Goal: Transaction & Acquisition: Purchase product/service

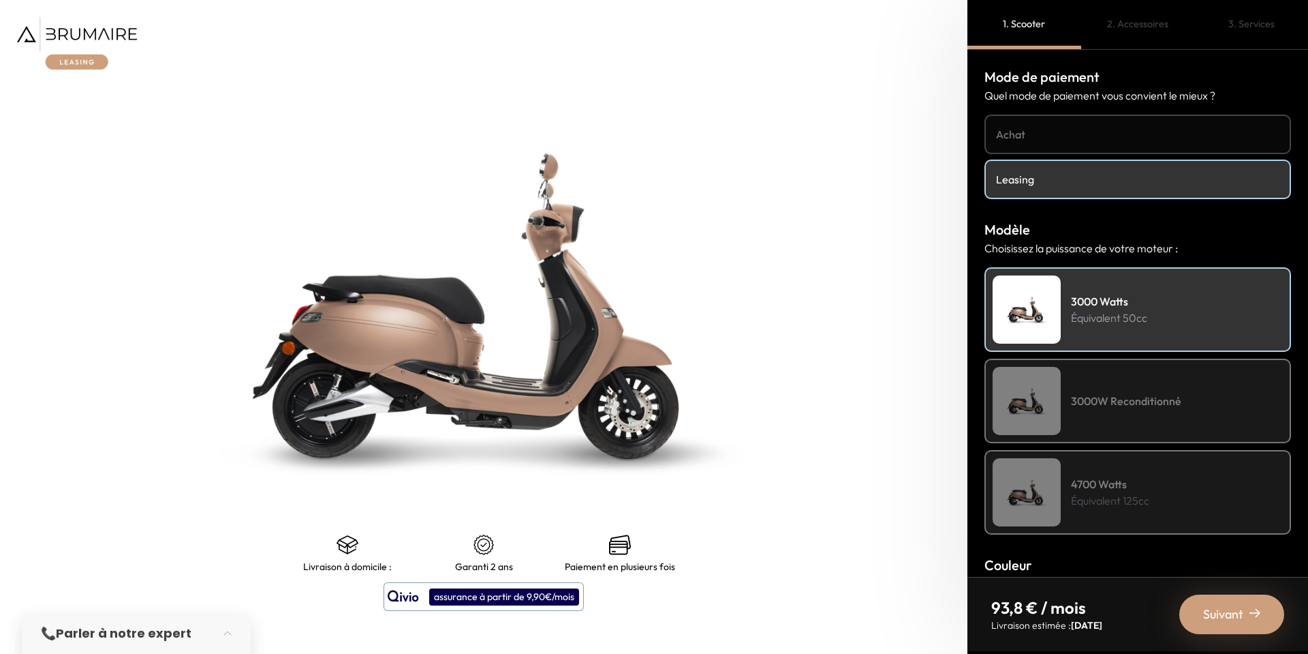
click at [93, 33] on img at bounding box center [77, 43] width 120 height 52
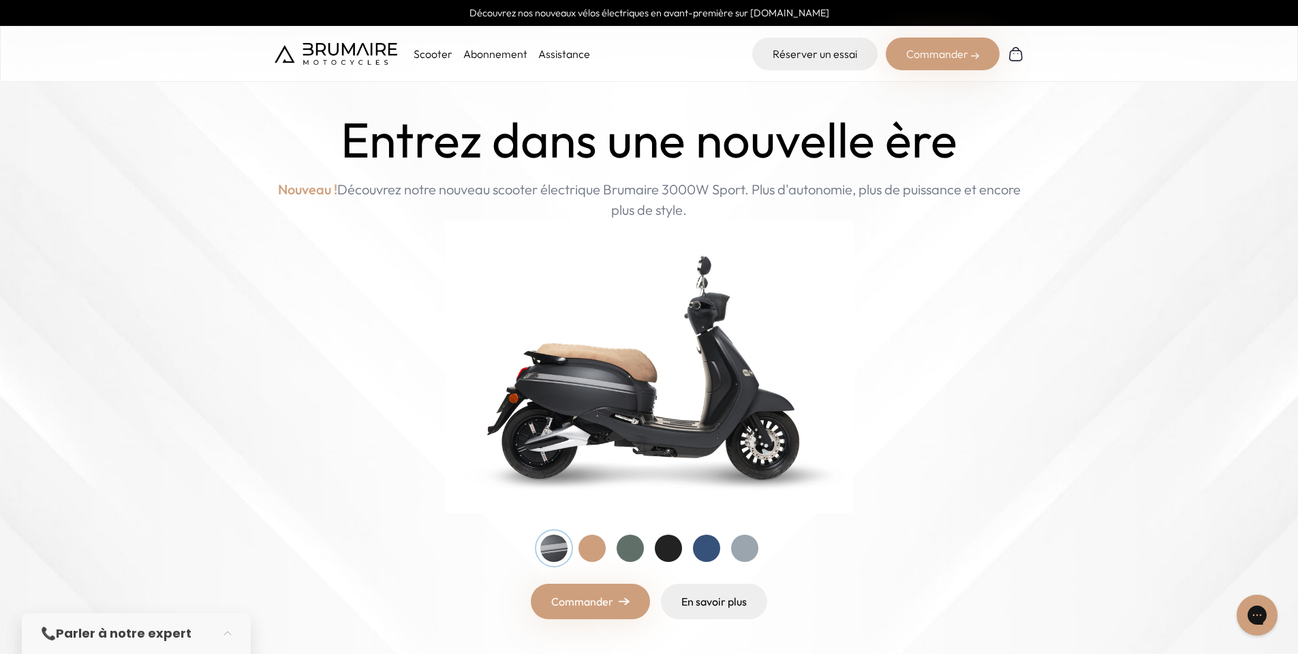
click at [438, 59] on p "Scooter" at bounding box center [433, 54] width 39 height 16
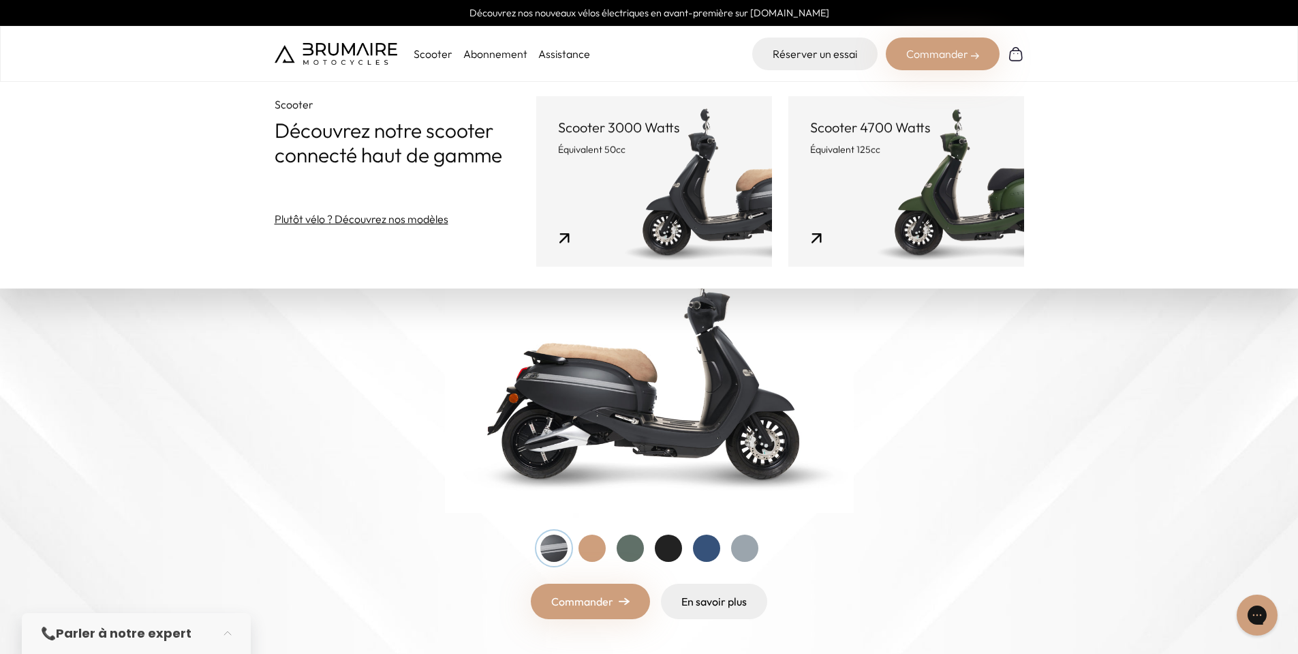
click at [563, 583] on link "Commander" at bounding box center [590, 600] width 119 height 35
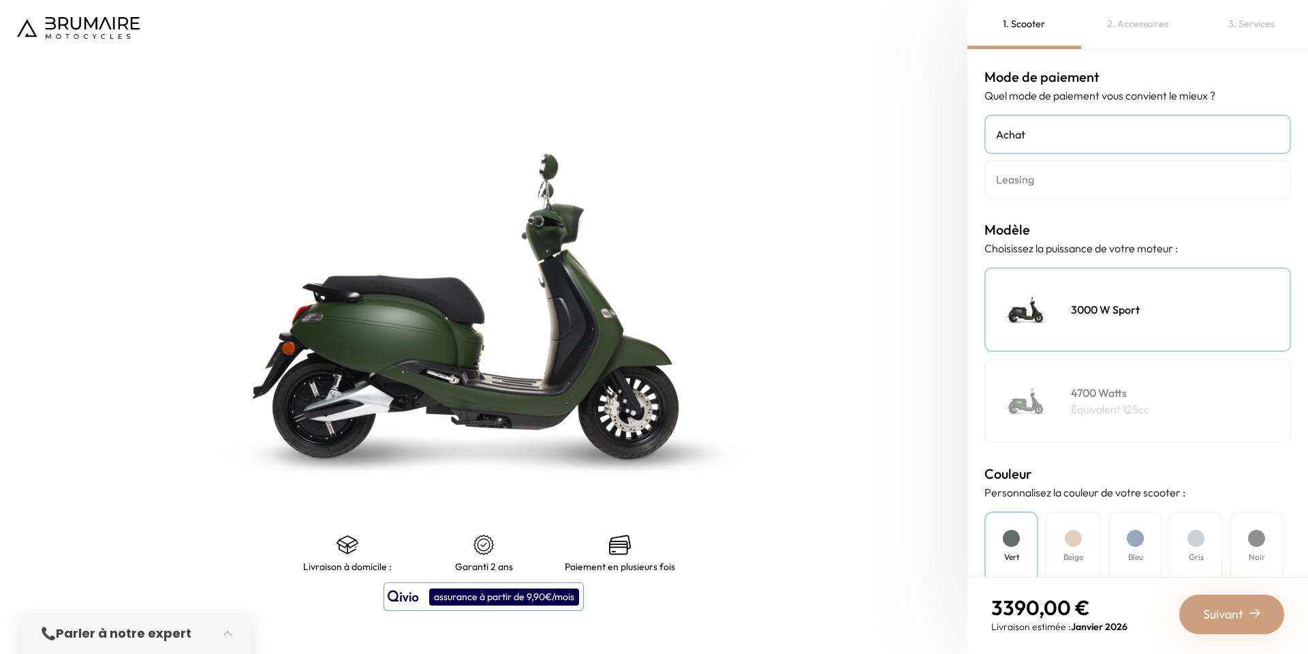
click at [1146, 323] on div "3000 W Sport" at bounding box center [1138, 309] width 307 height 85
click at [1210, 603] on div "Suivant" at bounding box center [1232, 614] width 105 height 40
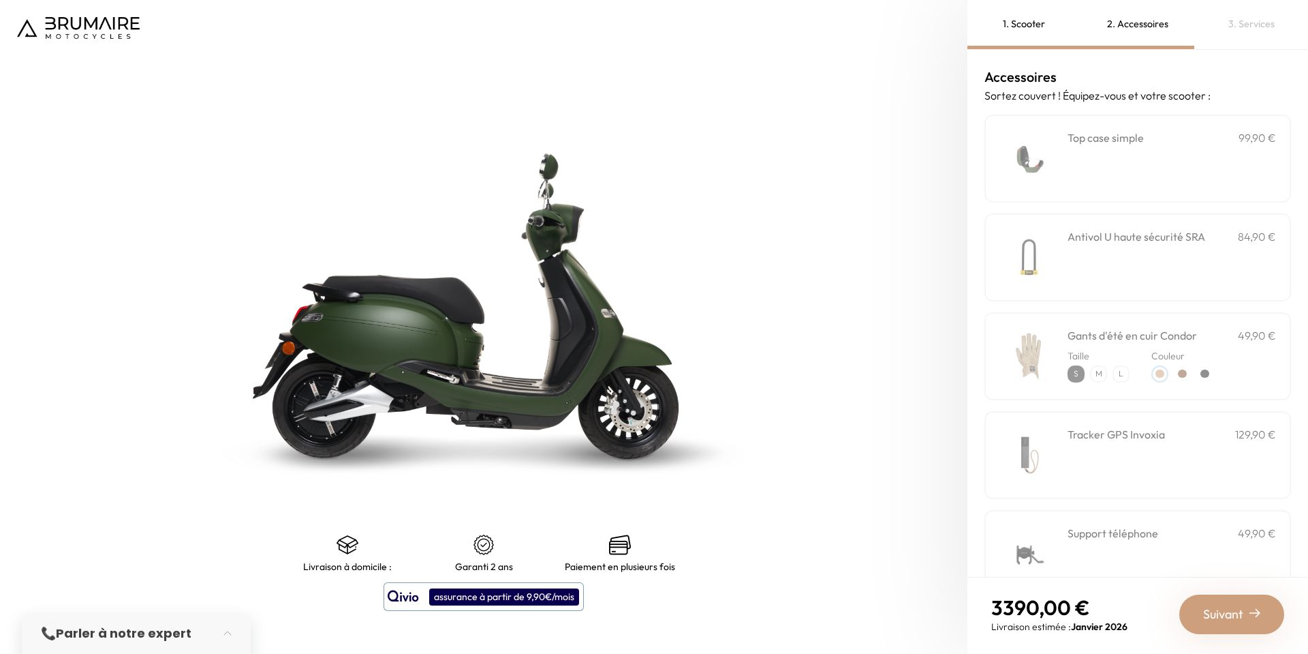
click at [1118, 154] on div "**********" at bounding box center [1172, 158] width 209 height 58
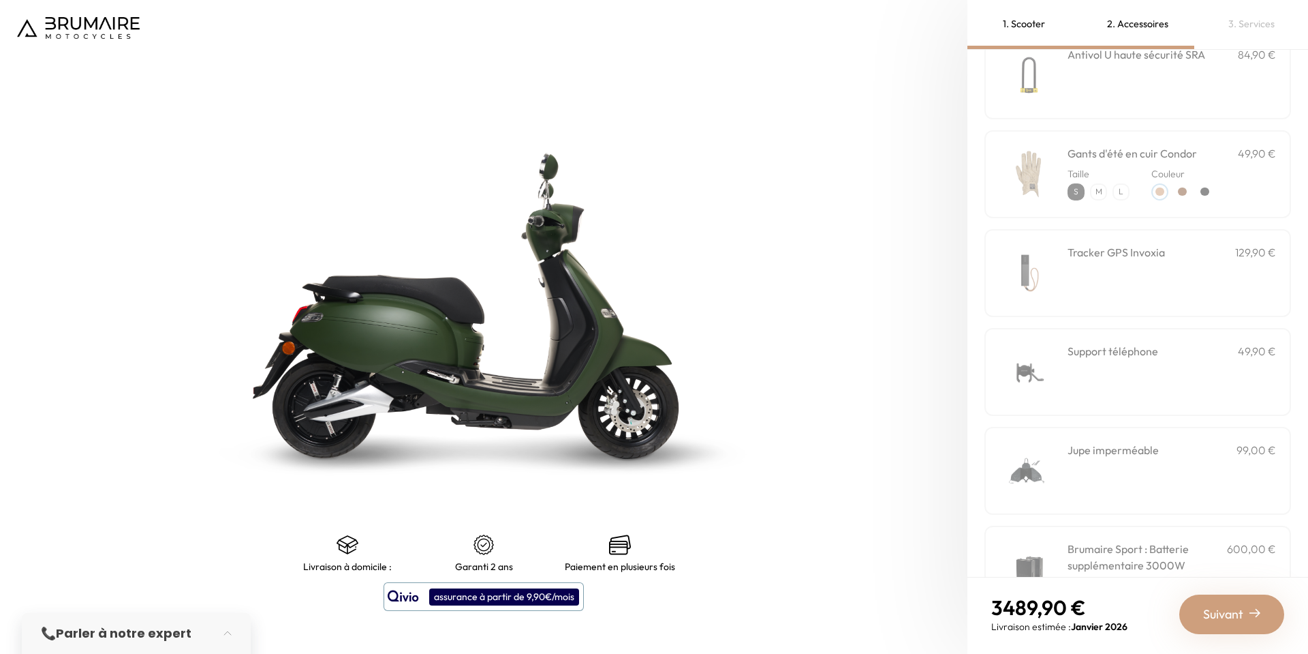
scroll to position [204, 0]
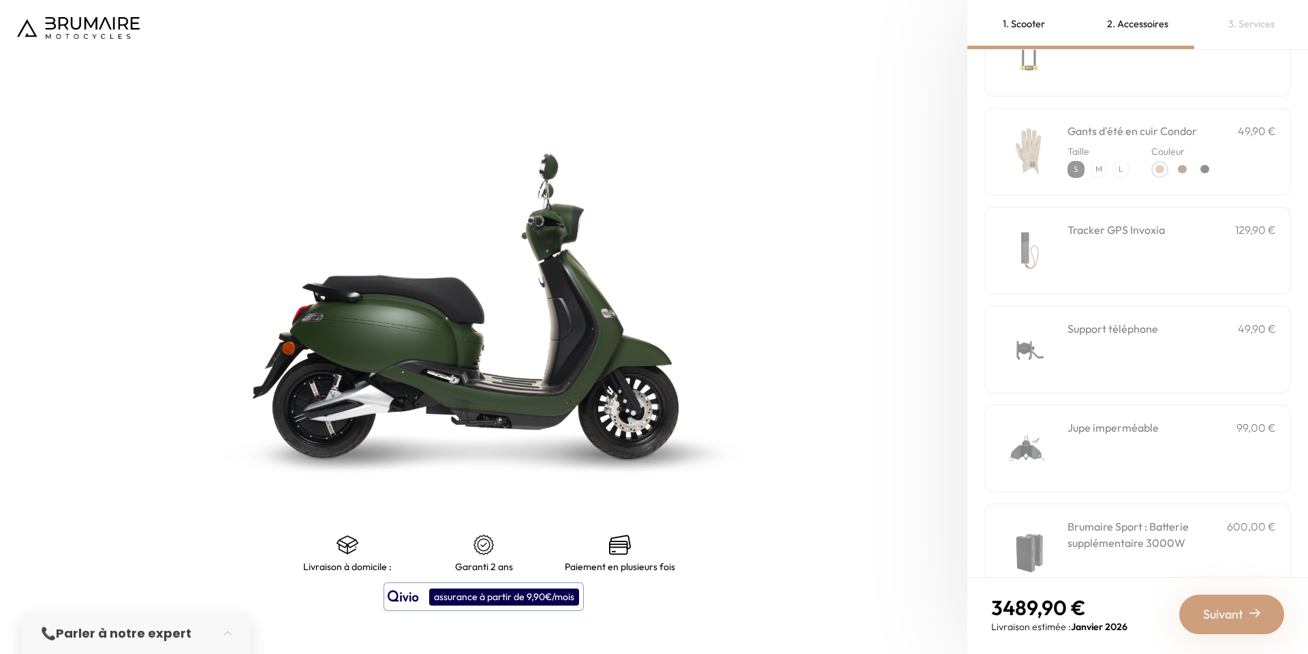
click at [1136, 430] on h3 "Jupe imperméable" at bounding box center [1113, 427] width 91 height 16
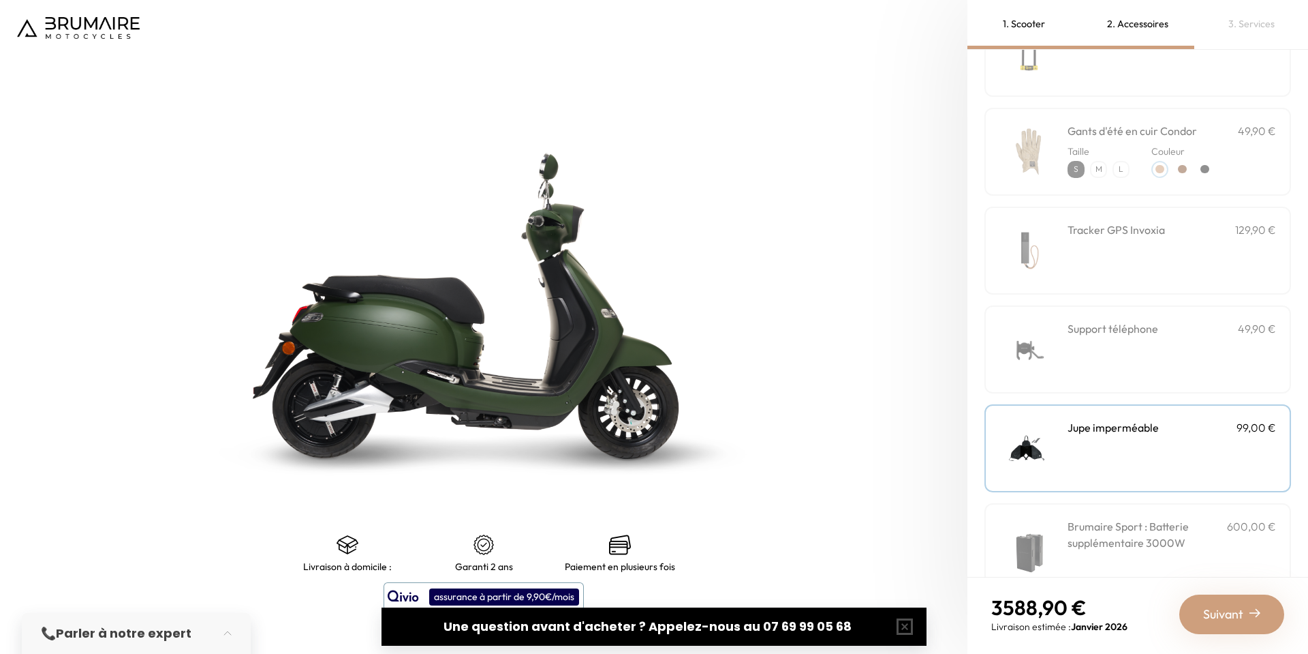
click at [1145, 470] on div "Jupe imperméable 99,00 €" at bounding box center [1172, 448] width 209 height 58
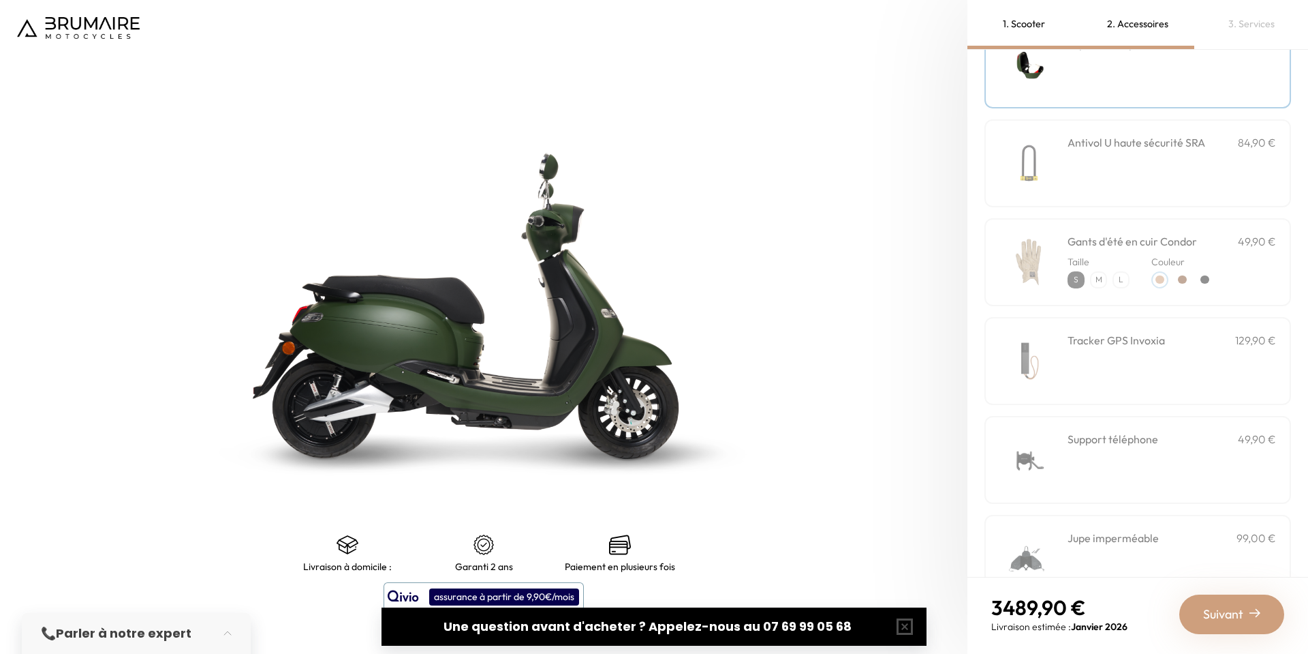
scroll to position [0, 0]
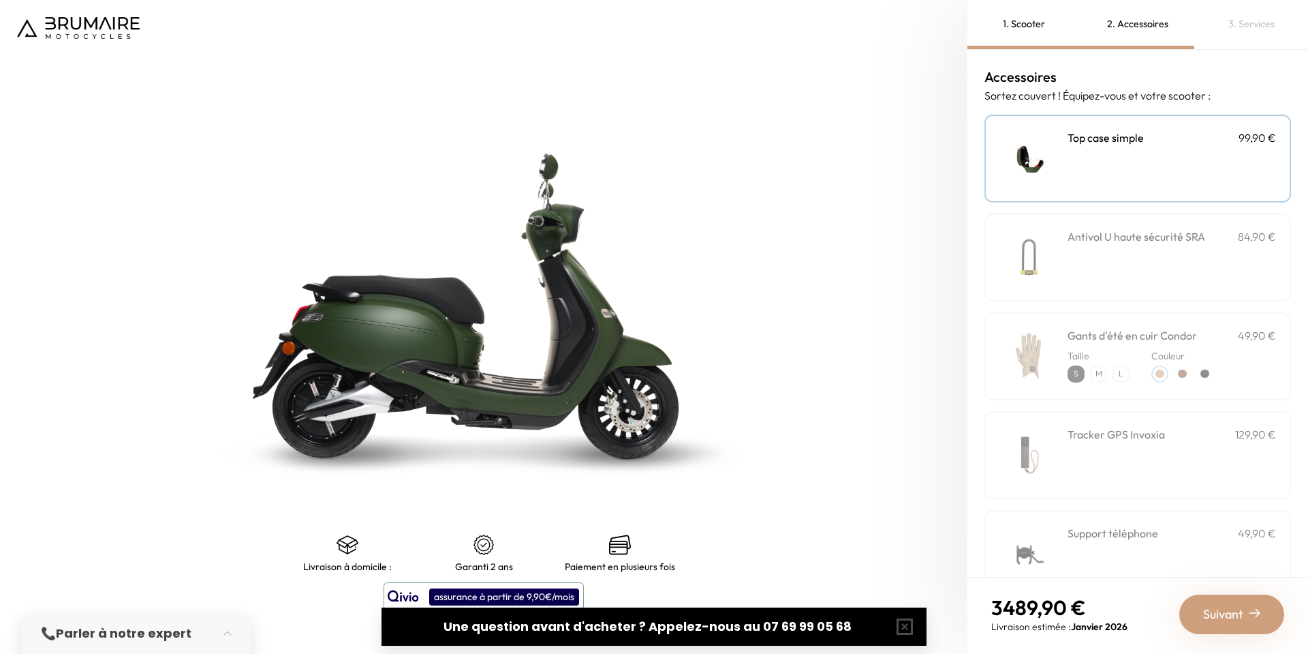
click at [1107, 171] on div "**********" at bounding box center [1172, 158] width 209 height 58
click at [1230, 620] on span "Suivant" at bounding box center [1224, 613] width 40 height 19
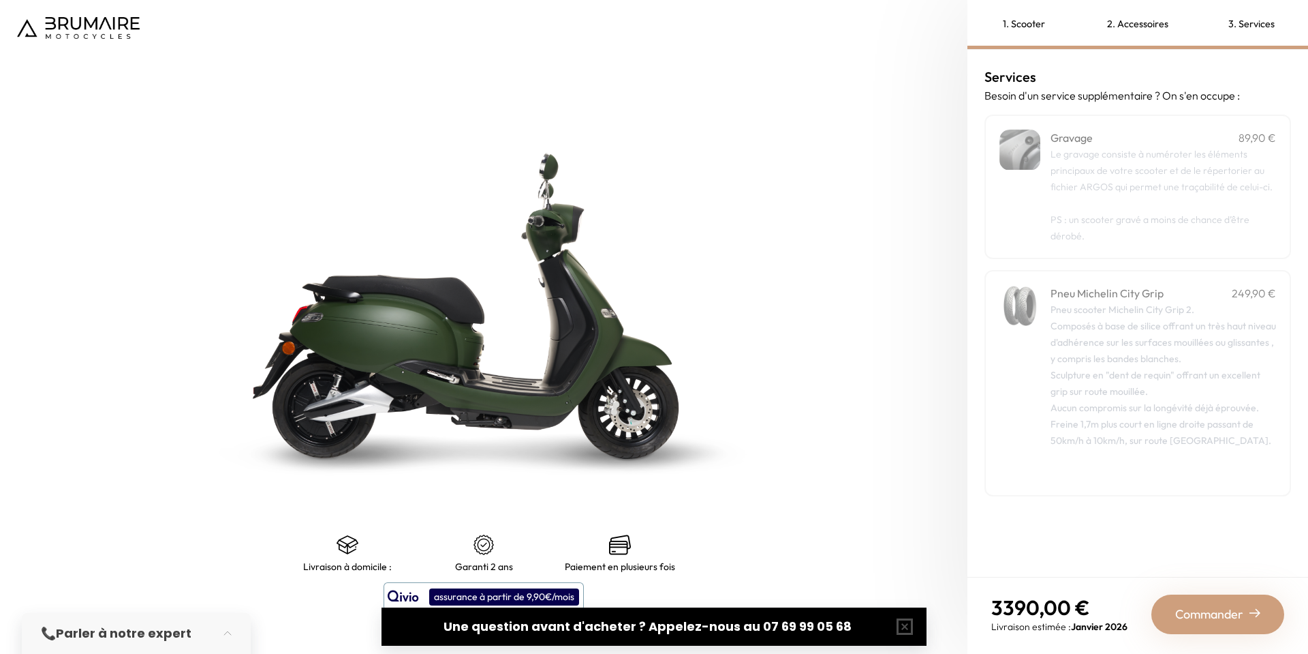
click at [1230, 619] on span "Commander" at bounding box center [1210, 613] width 68 height 19
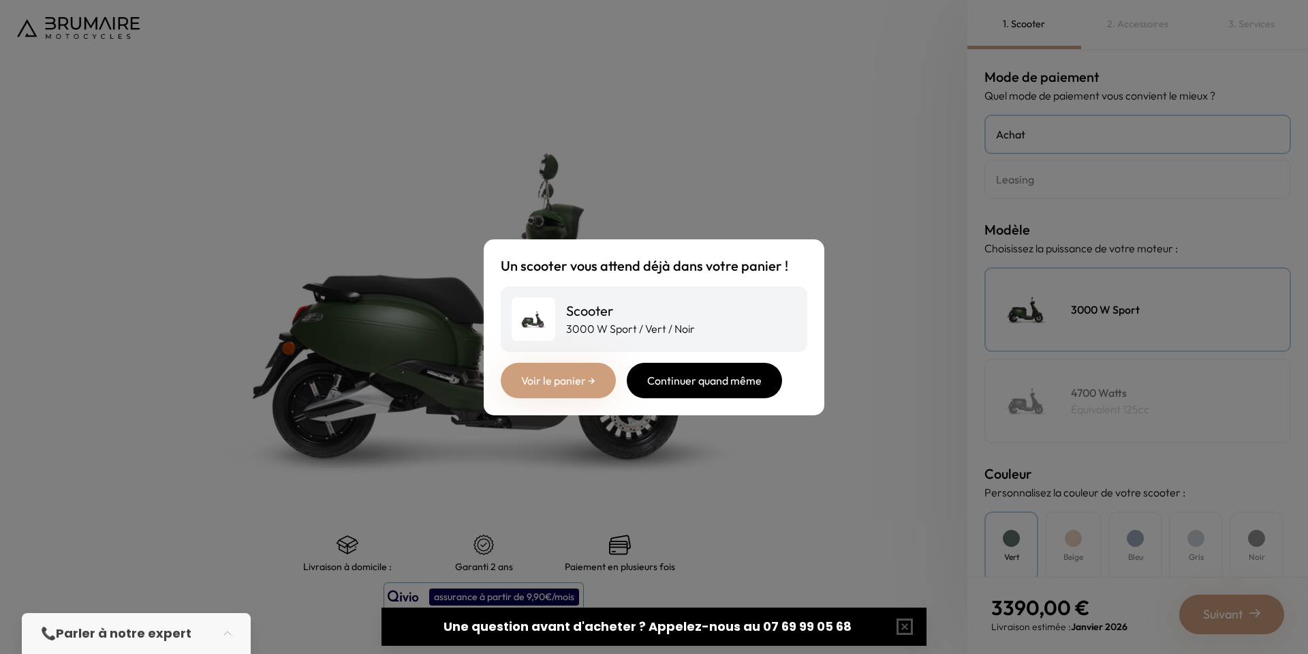
click at [679, 388] on div "Continuer quand même" at bounding box center [704, 380] width 155 height 35
